Goal: Task Accomplishment & Management: Manage account settings

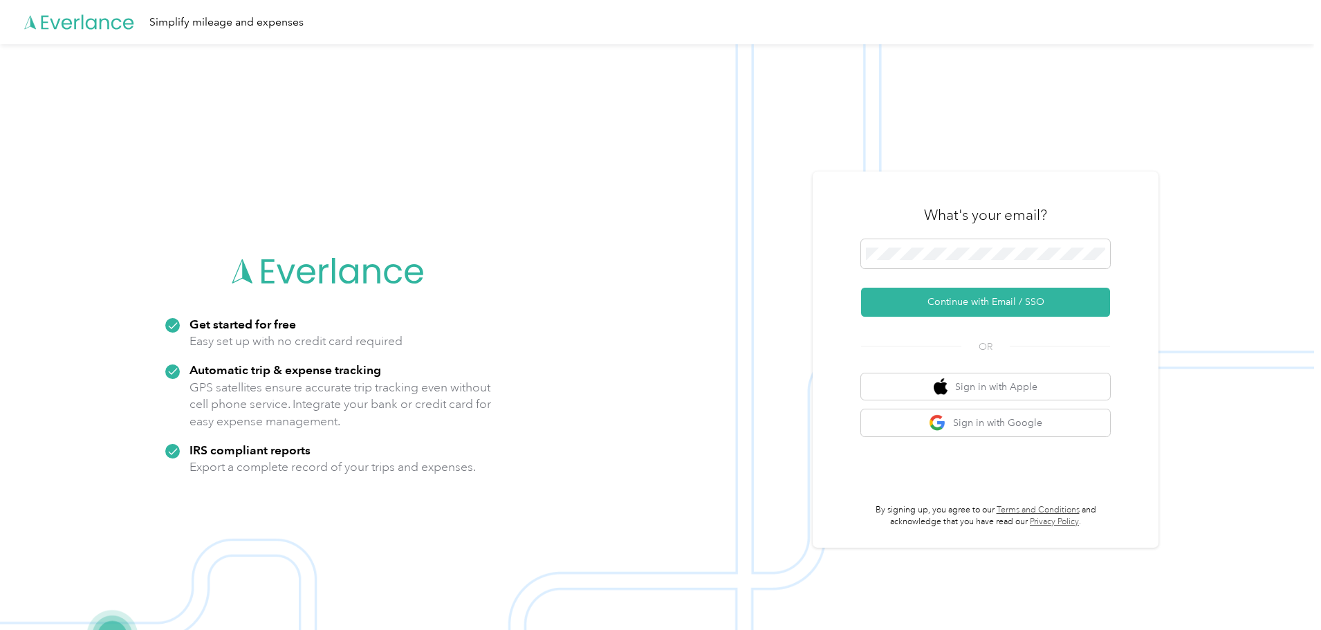
click at [928, 260] on span at bounding box center [985, 253] width 249 height 29
click at [899, 295] on button "Continue with Email / SSO" at bounding box center [985, 302] width 249 height 29
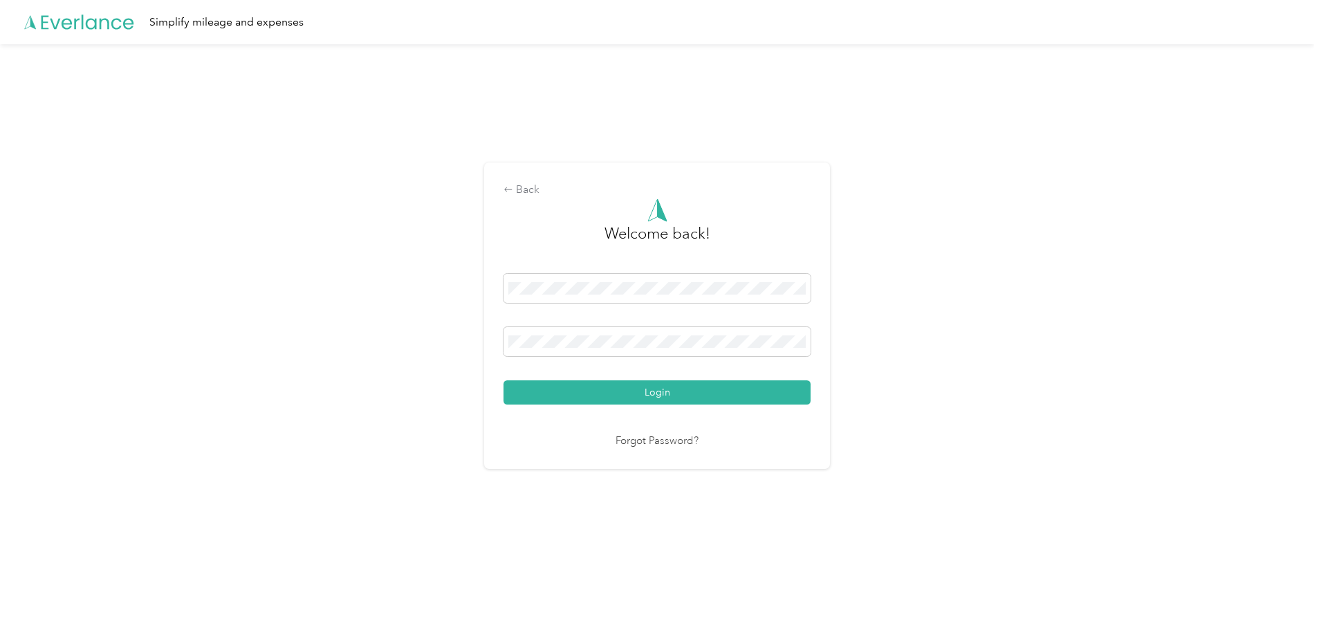
click at [586, 387] on button "Login" at bounding box center [657, 393] width 307 height 24
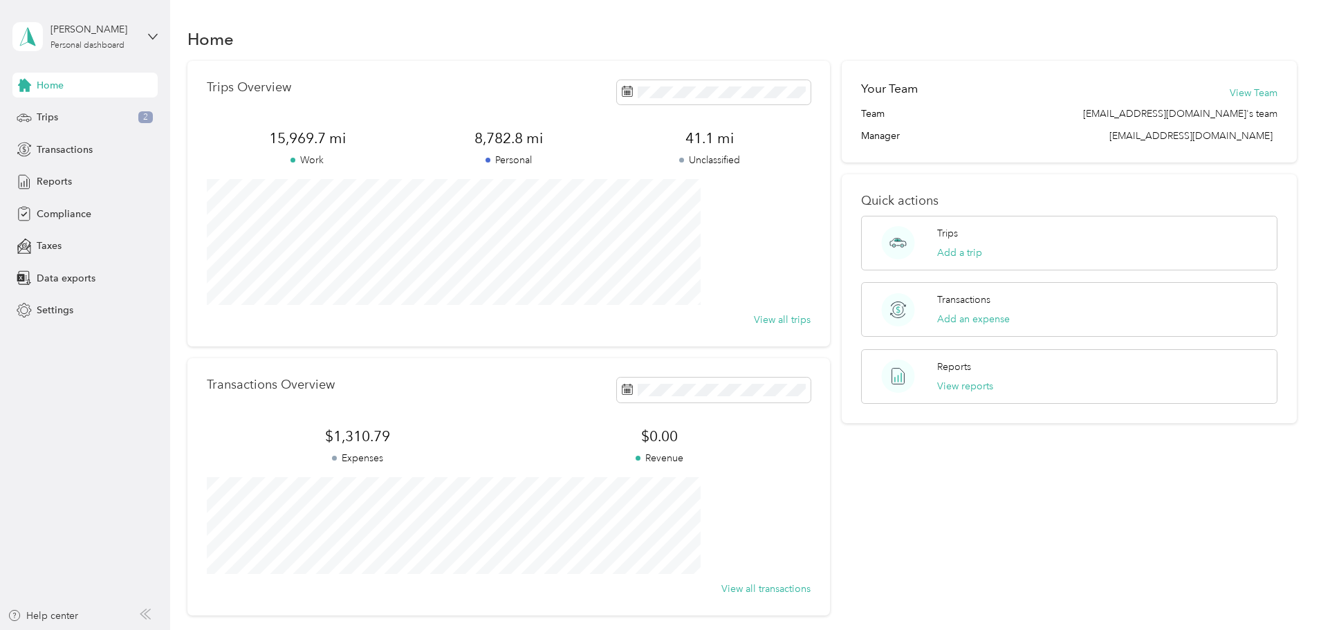
click at [37, 186] on span "Reports" at bounding box center [54, 181] width 35 height 15
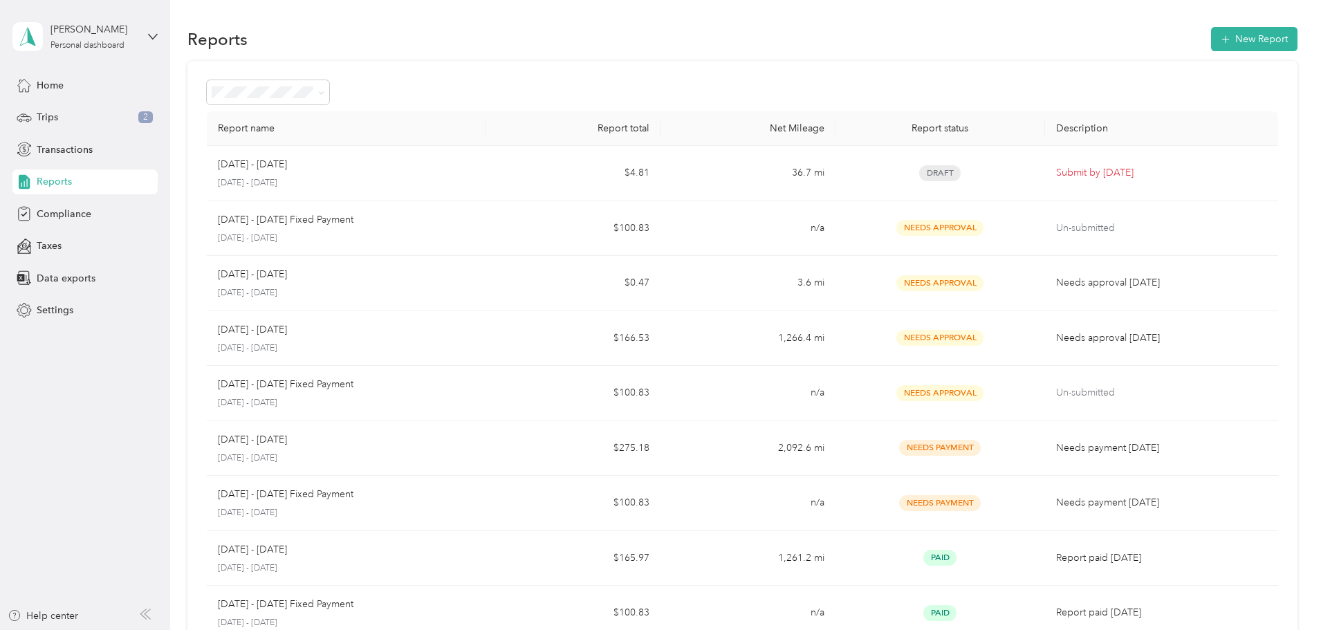
click at [37, 80] on span "Home" at bounding box center [50, 85] width 27 height 15
